Goal: Task Accomplishment & Management: Manage account settings

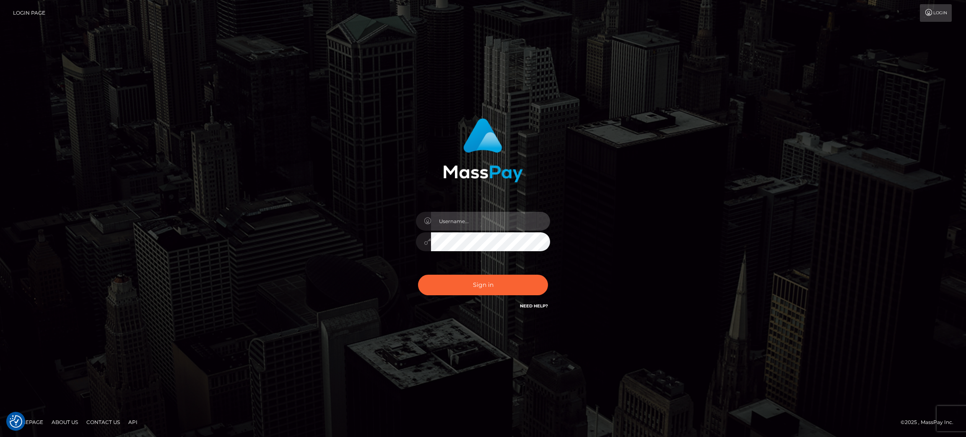
click at [470, 223] on input "text" at bounding box center [490, 221] width 119 height 19
type input "speralta"
drag, startPoint x: 668, startPoint y: 246, endPoint x: 541, endPoint y: 239, distance: 126.8
click at [663, 245] on div "speralta Sign in" at bounding box center [483, 218] width 478 height 213
click at [509, 284] on button "Sign in" at bounding box center [483, 285] width 130 height 21
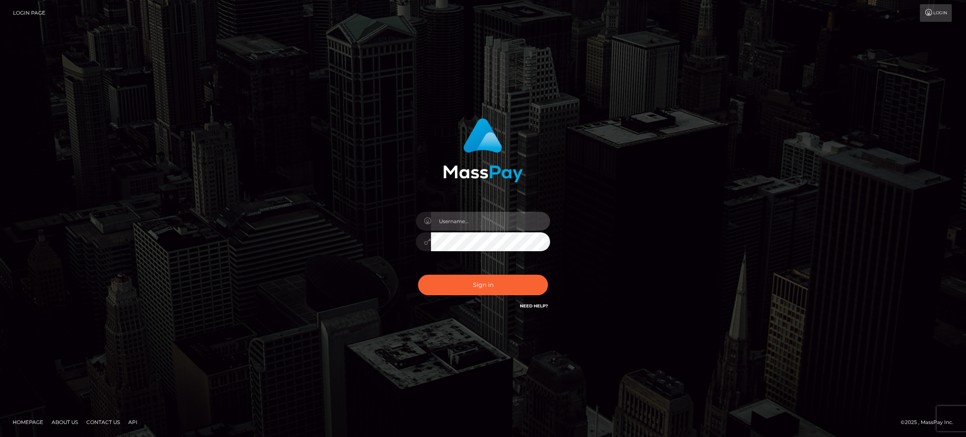
drag, startPoint x: 0, startPoint y: 0, endPoint x: 496, endPoint y: 223, distance: 544.2
click at [496, 223] on input "text" at bounding box center [490, 221] width 119 height 19
type input "speralta"
click at [418, 275] on button "Sign in" at bounding box center [483, 285] width 130 height 21
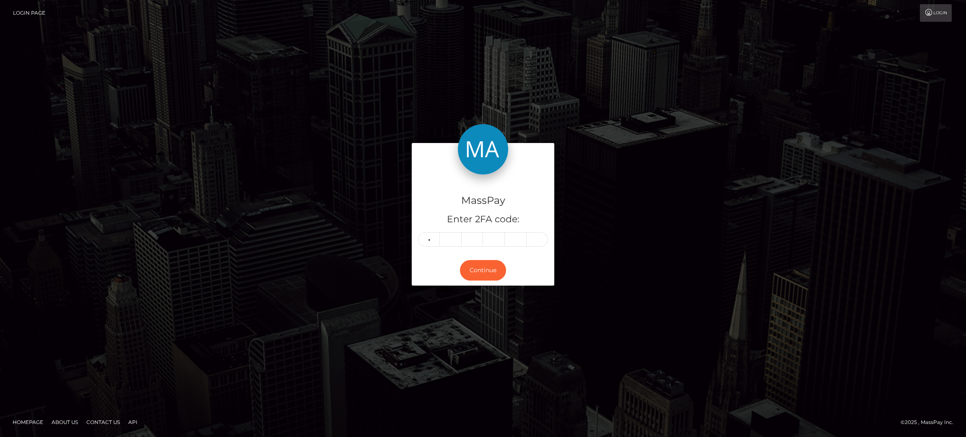
type input "8"
type input "4"
type input "0"
type input "7"
type input "9"
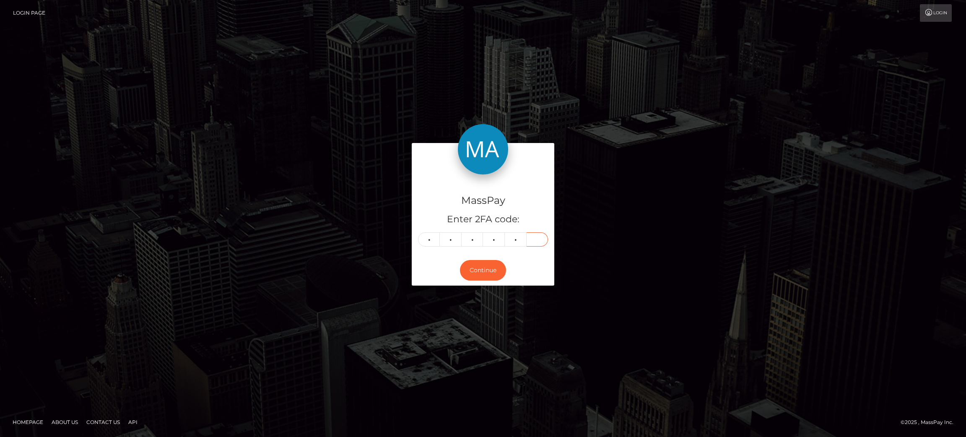
type input "2"
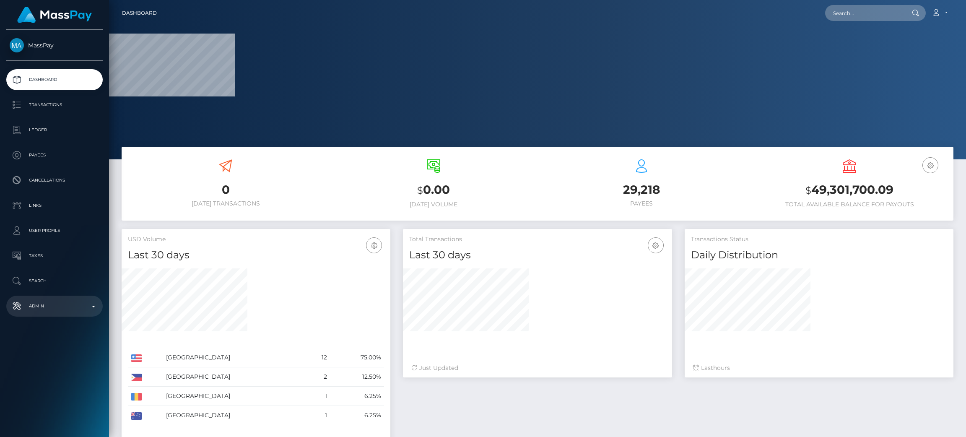
click at [34, 311] on p "Admin" at bounding box center [55, 306] width 90 height 13
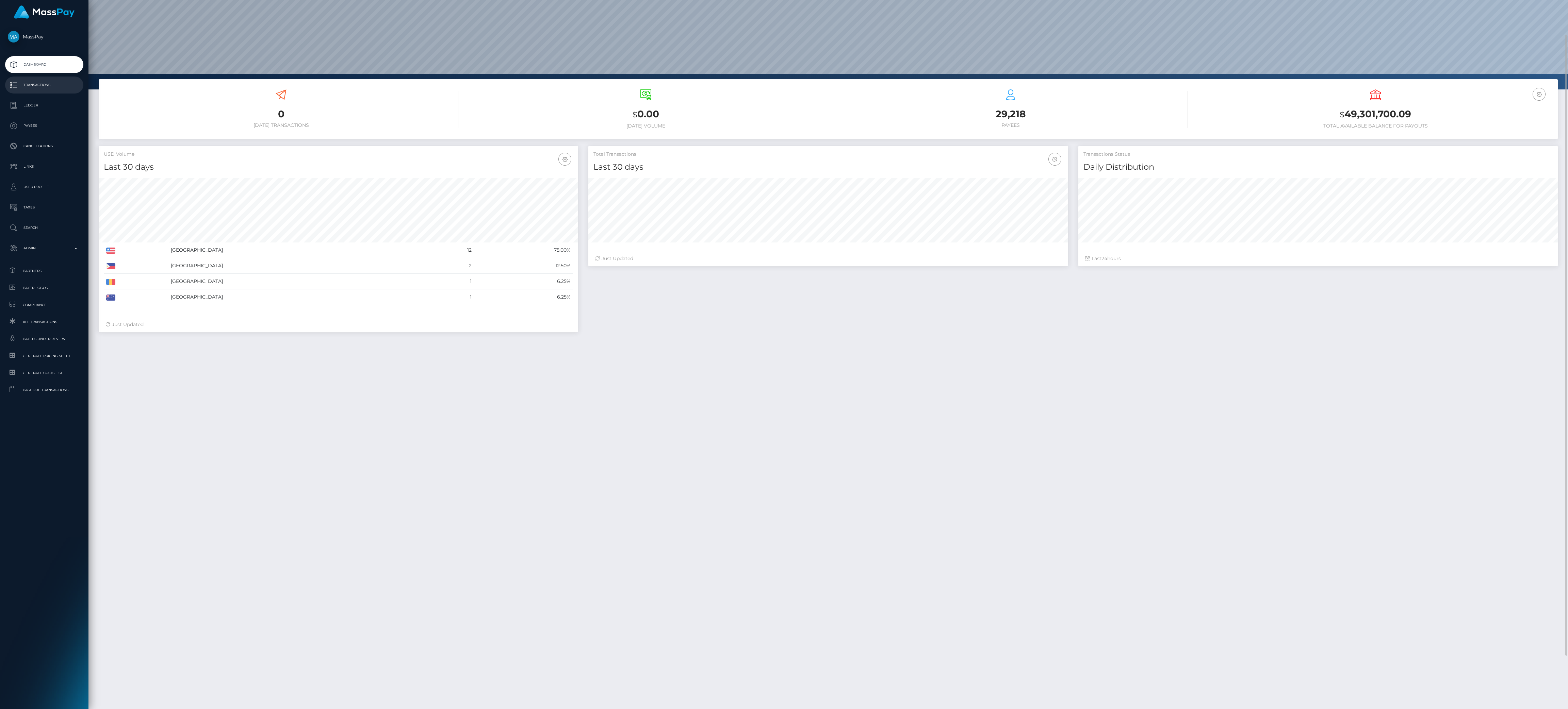
click at [71, 82] on p "Transactions" at bounding box center [45, 85] width 73 height 11
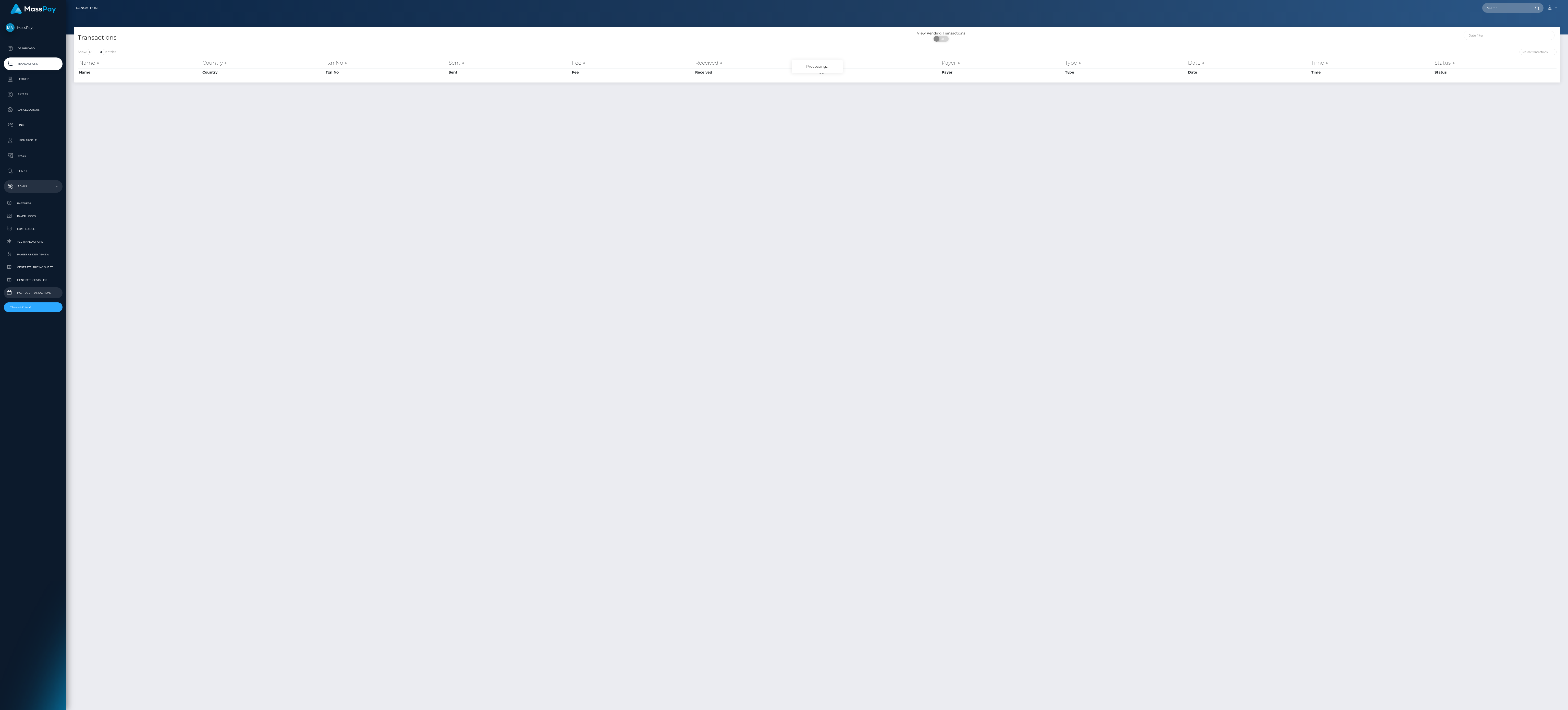
scroll to position [13, 0]
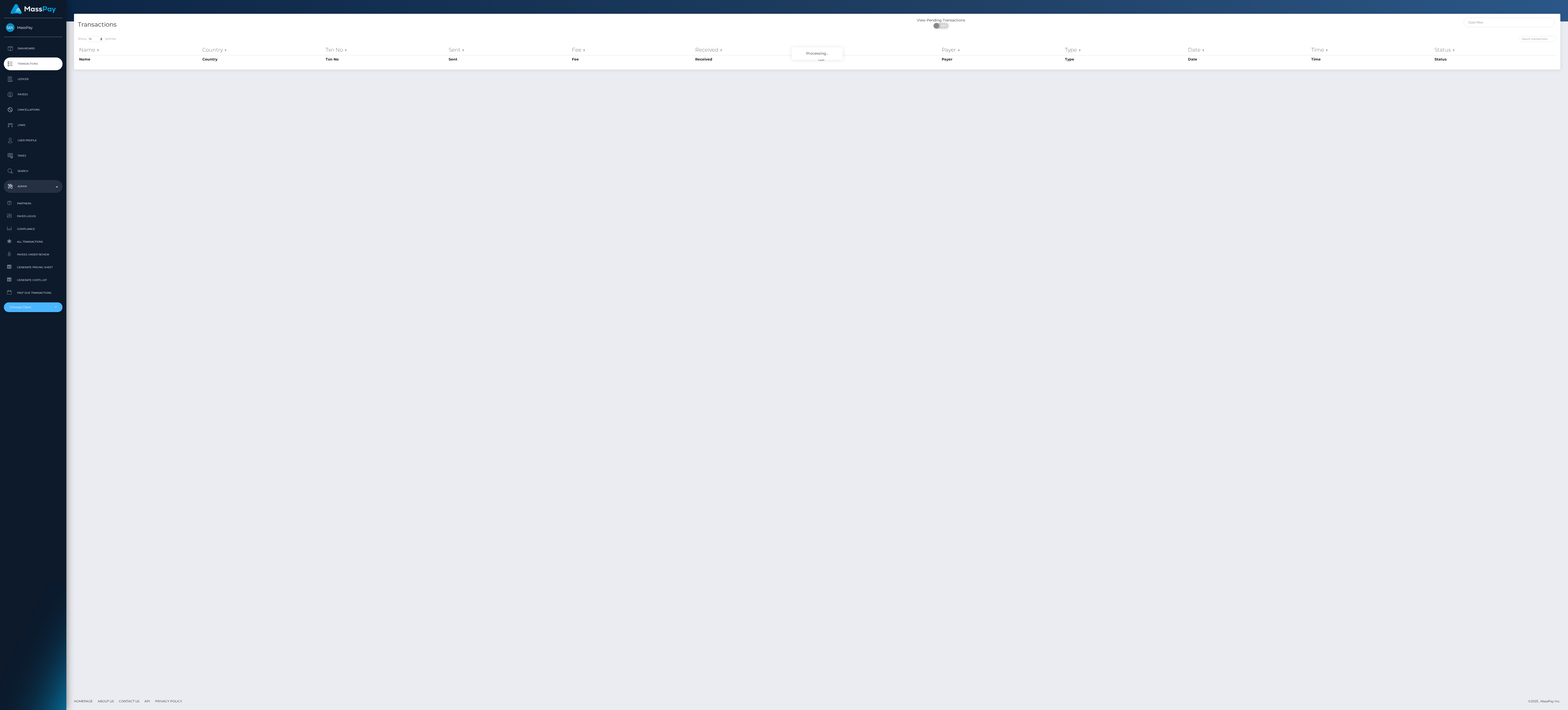
click at [27, 309] on div "Choose Client" at bounding box center [33, 307] width 58 height 10
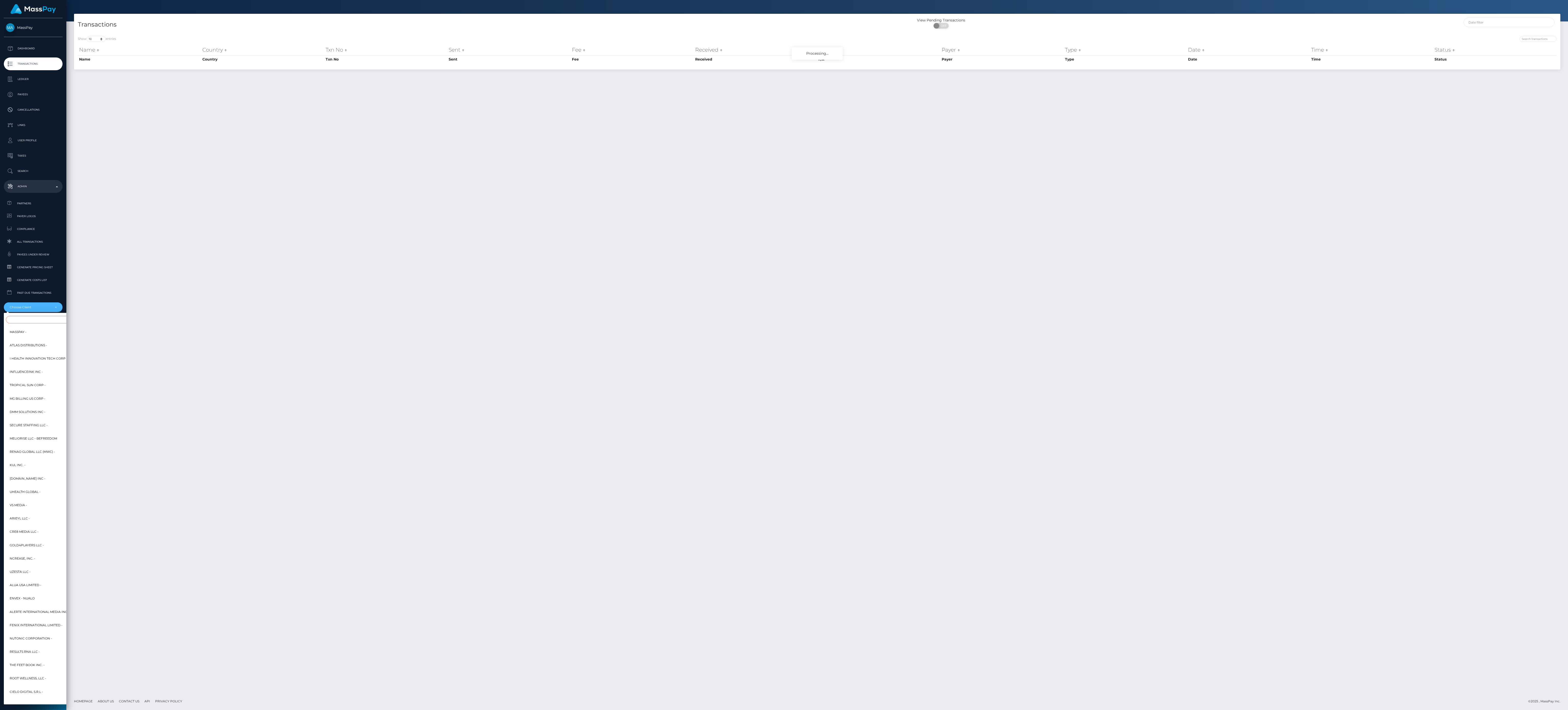
drag, startPoint x: 52, startPoint y: 318, endPoint x: 57, endPoint y: 317, distance: 5.1
click at [52, 318] on input "Search" at bounding box center [62, 320] width 112 height 7
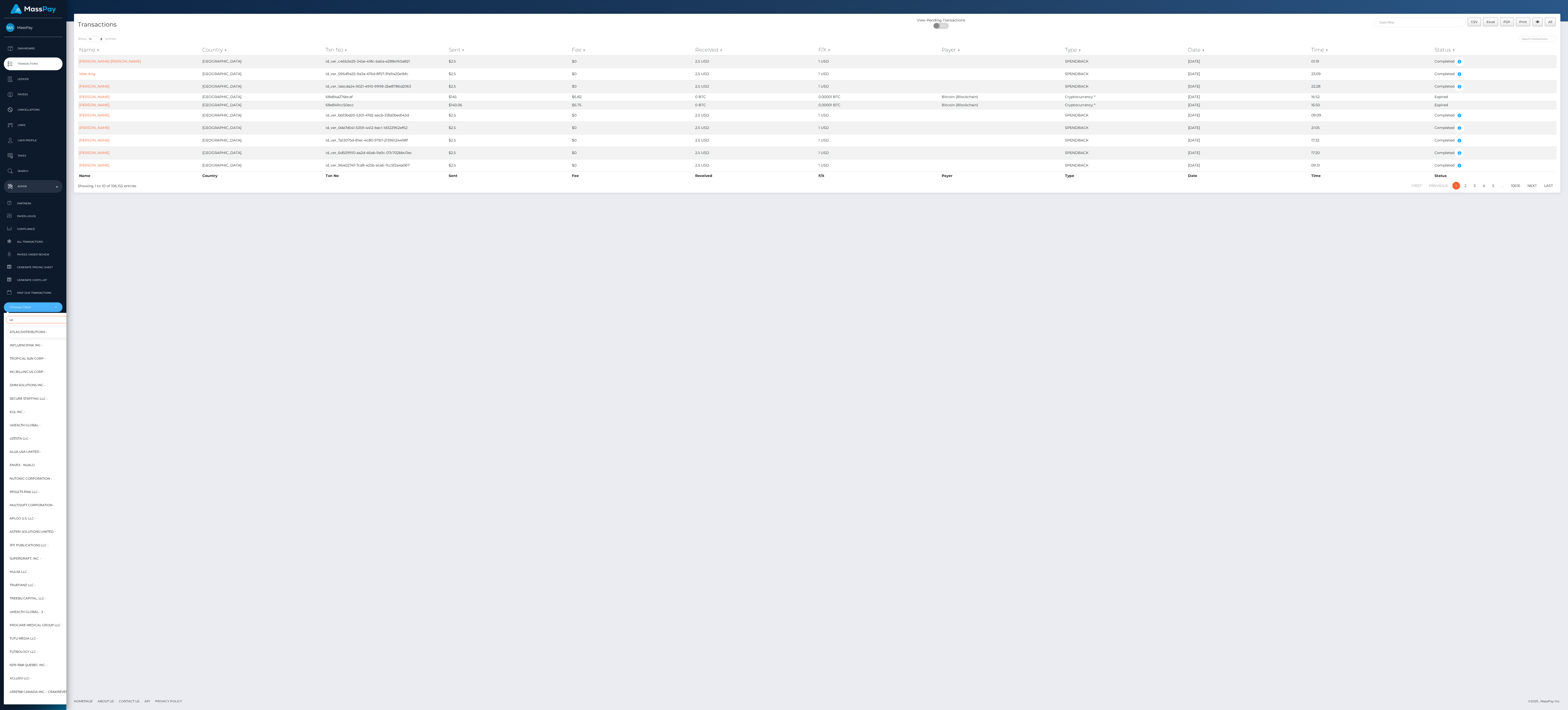
type input "u"
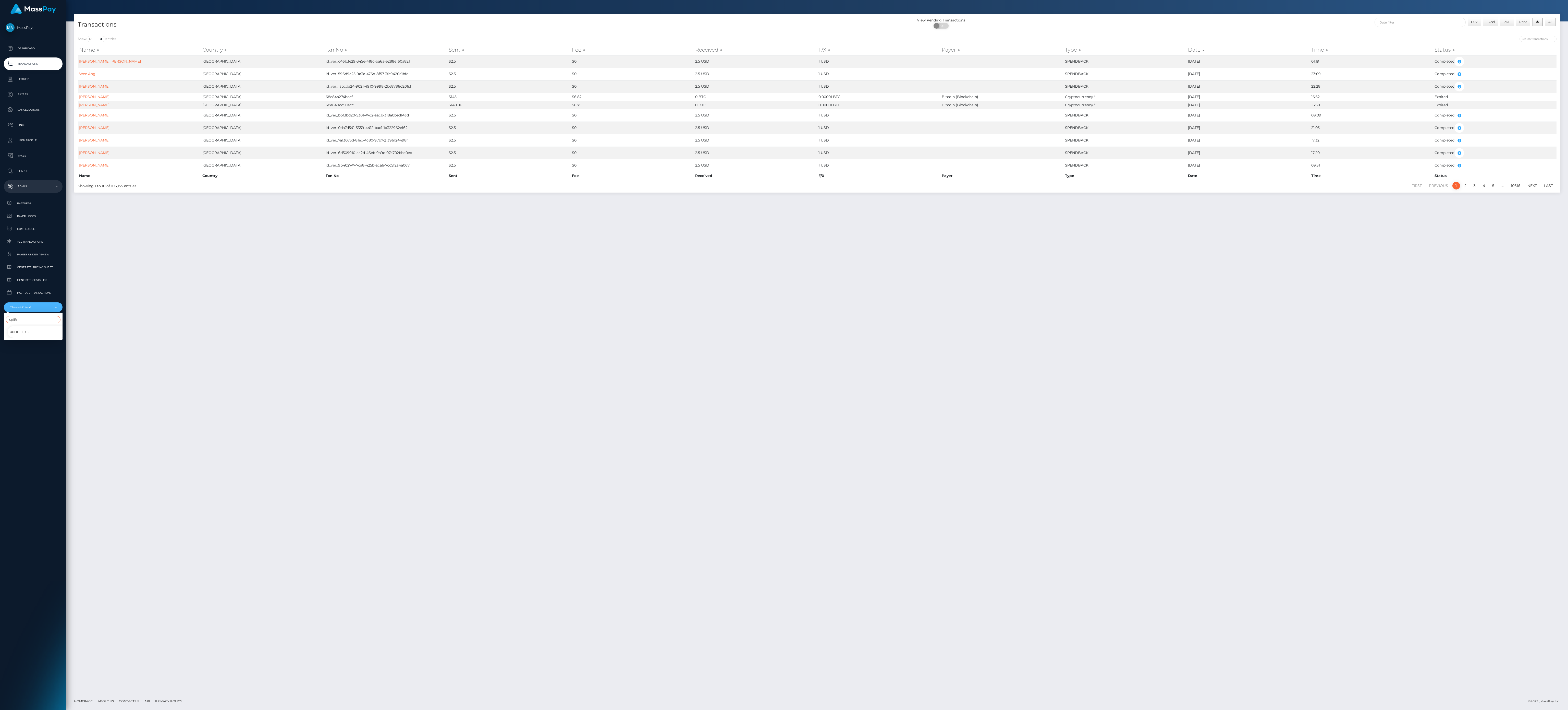
type input "uplift"
click at [38, 334] on link "Uplift LLC -" at bounding box center [37, 331] width 58 height 12
select select "289"
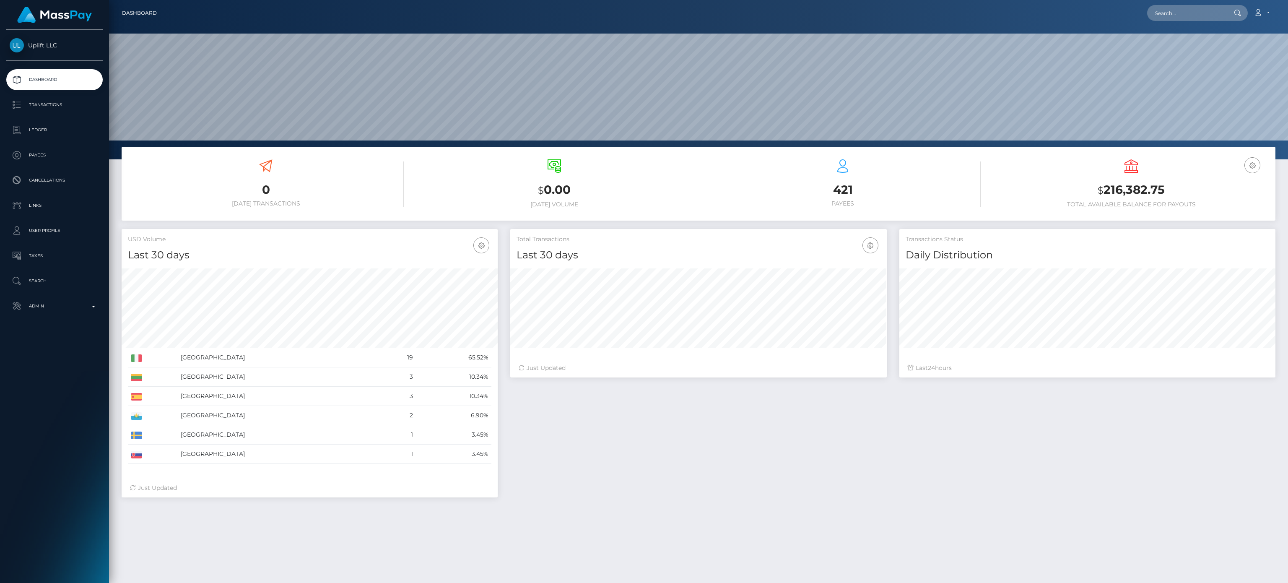
scroll to position [148, 376]
